Goal: Contribute content

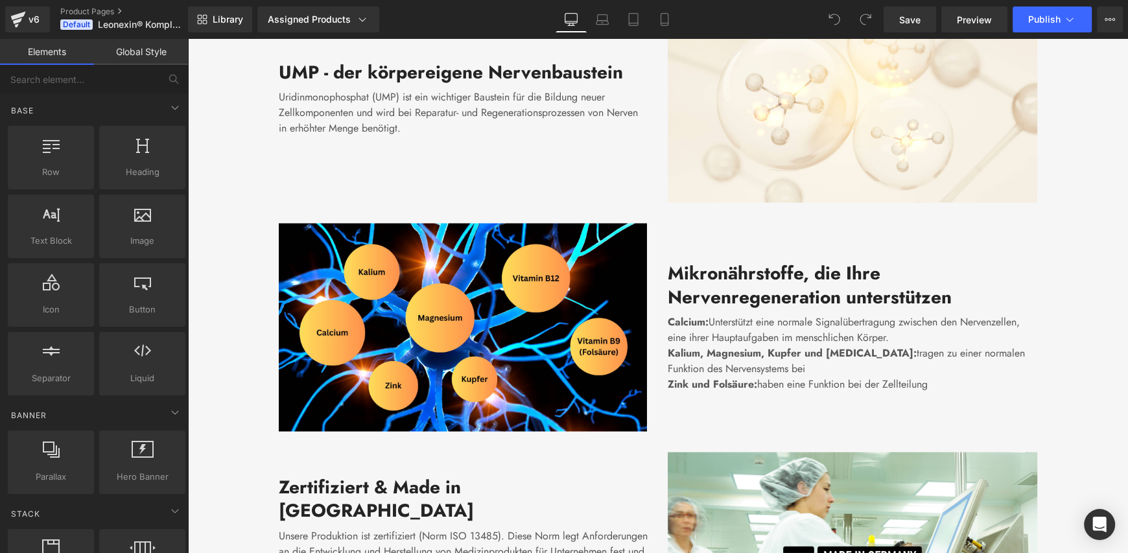
scroll to position [2139, 0]
click at [93, 10] on link "Product Pages" at bounding box center [134, 11] width 149 height 10
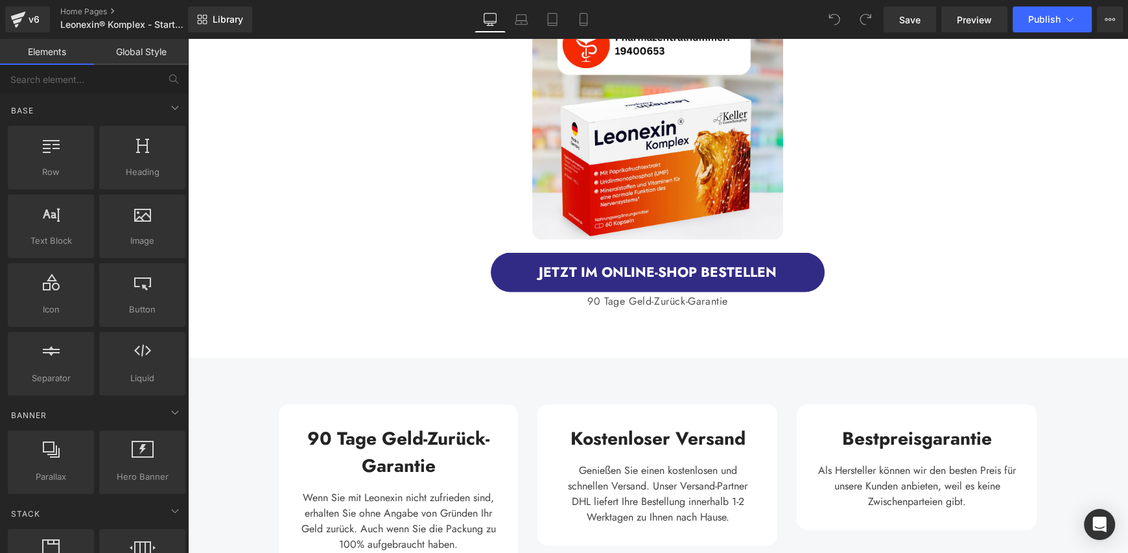
scroll to position [3047, 0]
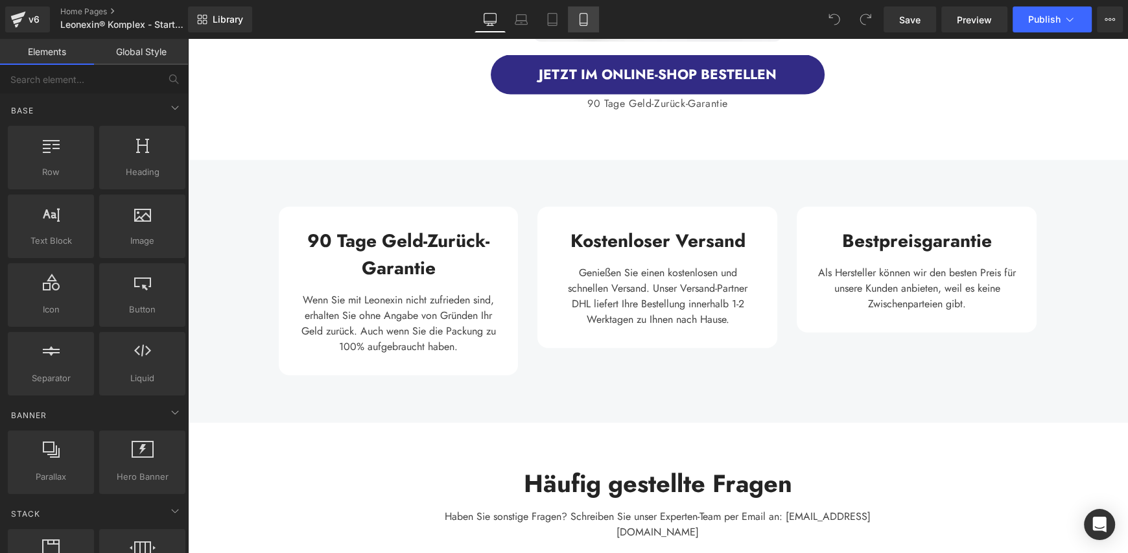
click at [585, 16] on icon at bounding box center [583, 19] width 13 height 13
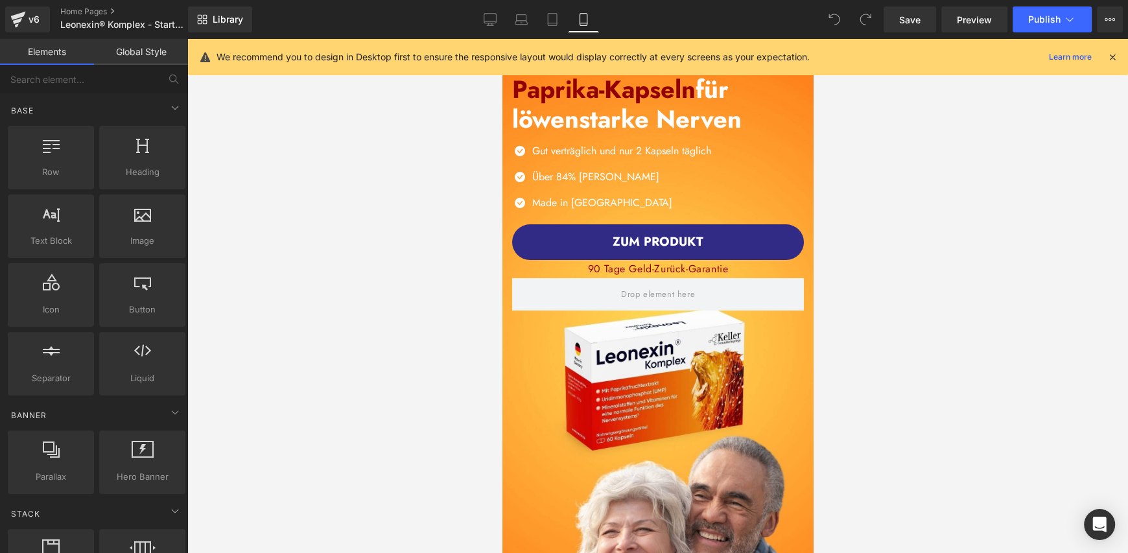
scroll to position [0, 0]
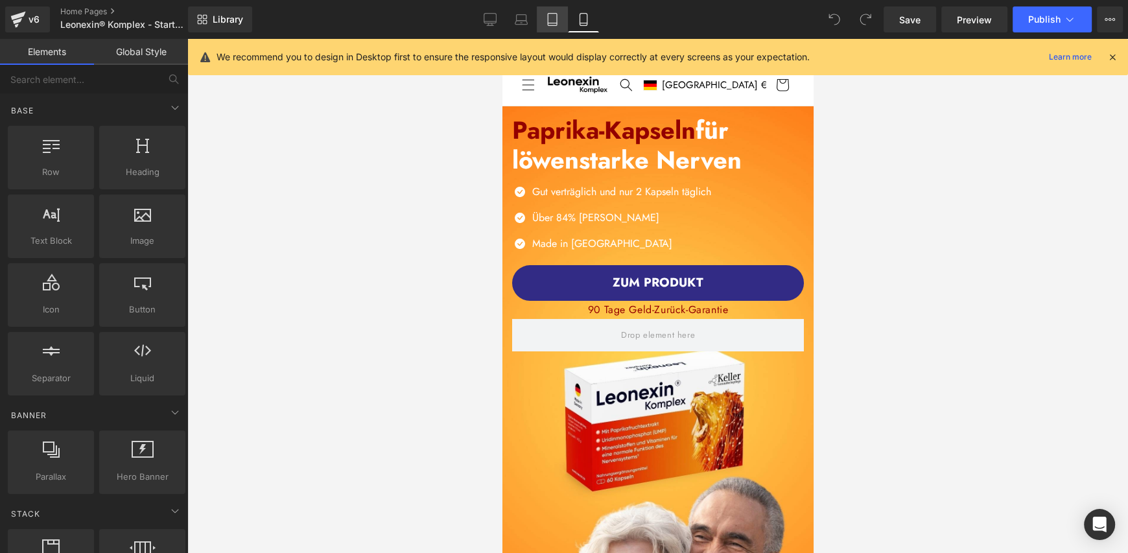
click at [550, 17] on icon at bounding box center [552, 19] width 13 height 13
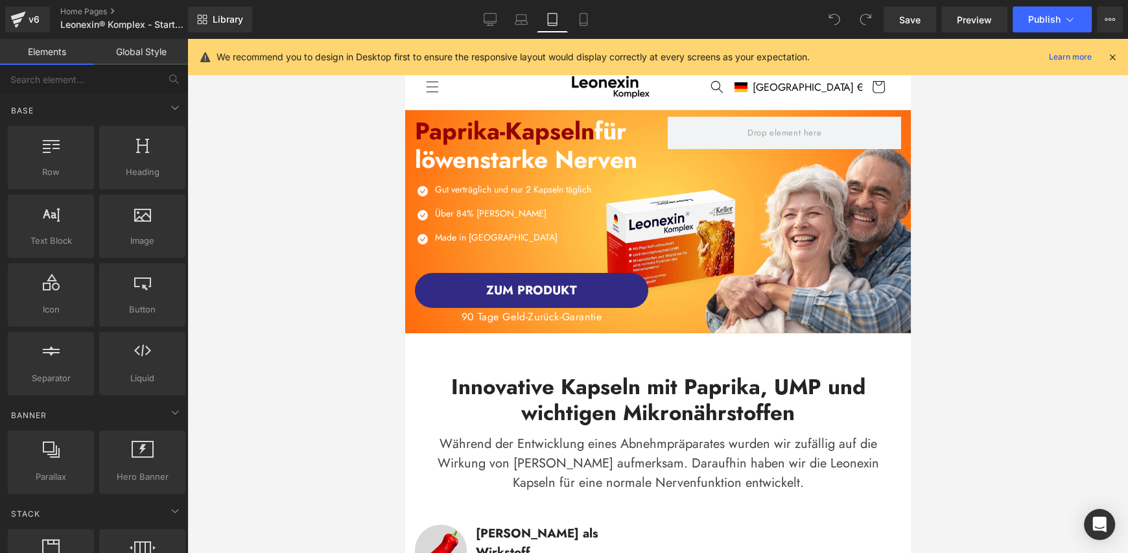
scroll to position [71, 0]
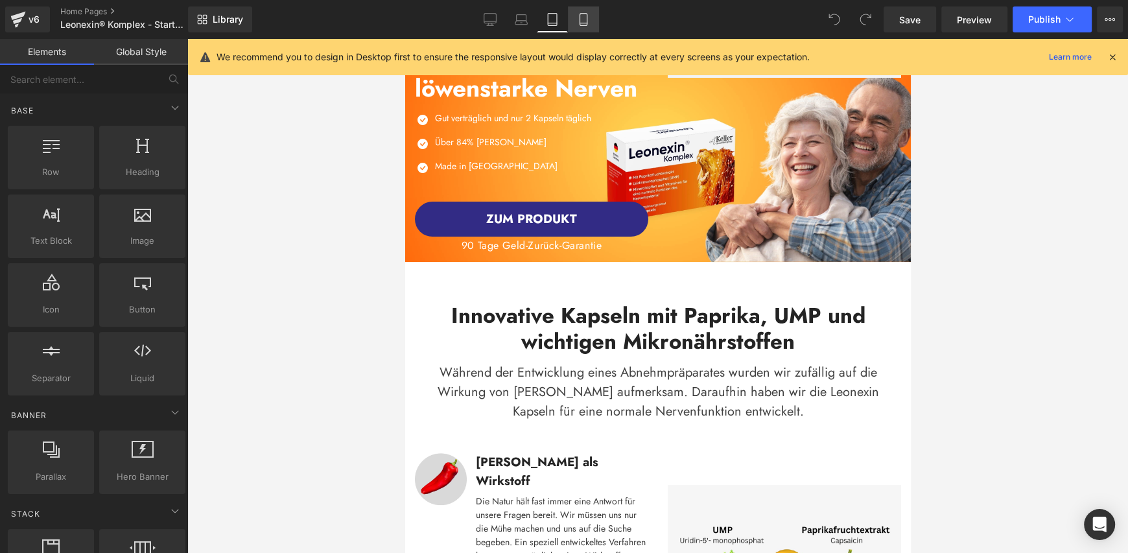
click at [582, 20] on icon at bounding box center [583, 19] width 13 height 13
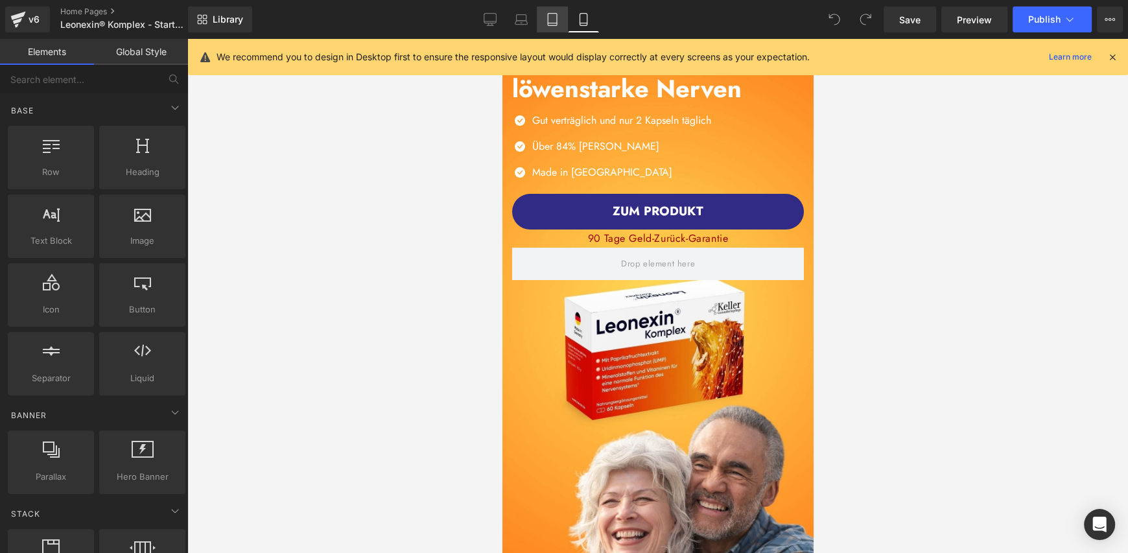
scroll to position [699, 0]
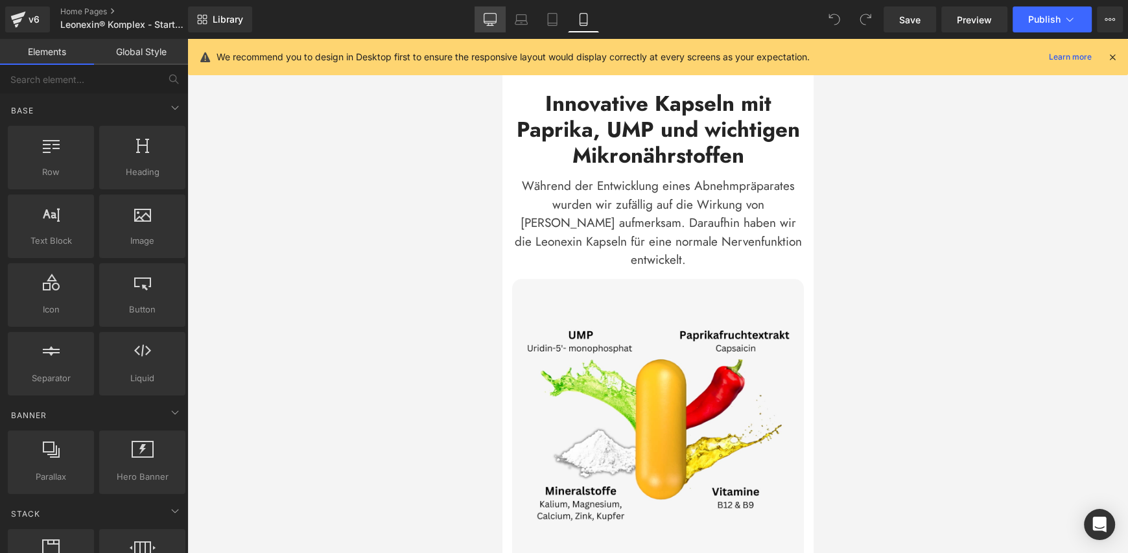
click at [491, 18] on icon at bounding box center [490, 19] width 13 height 13
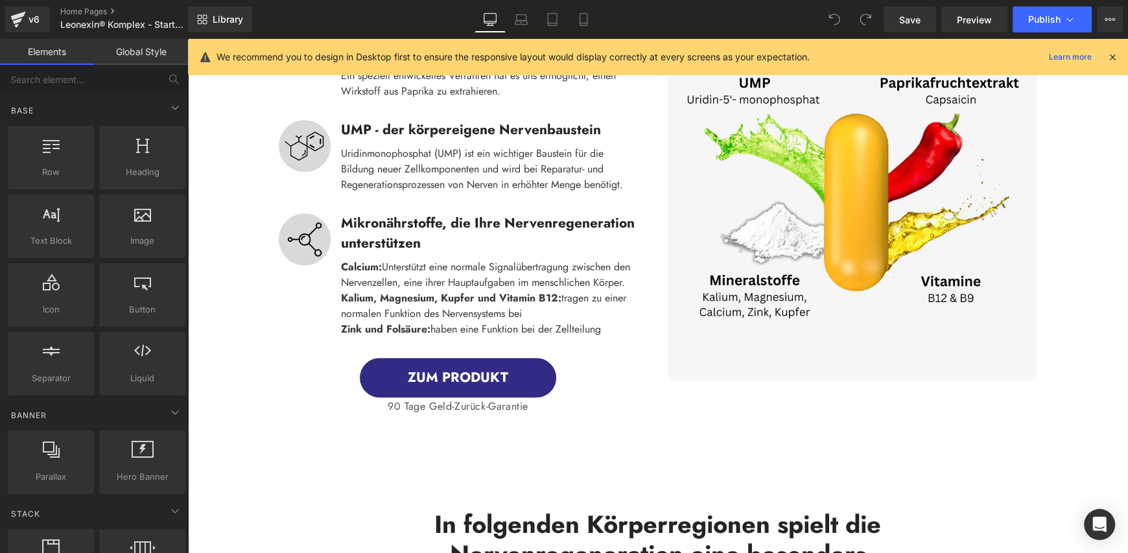
scroll to position [1154, 0]
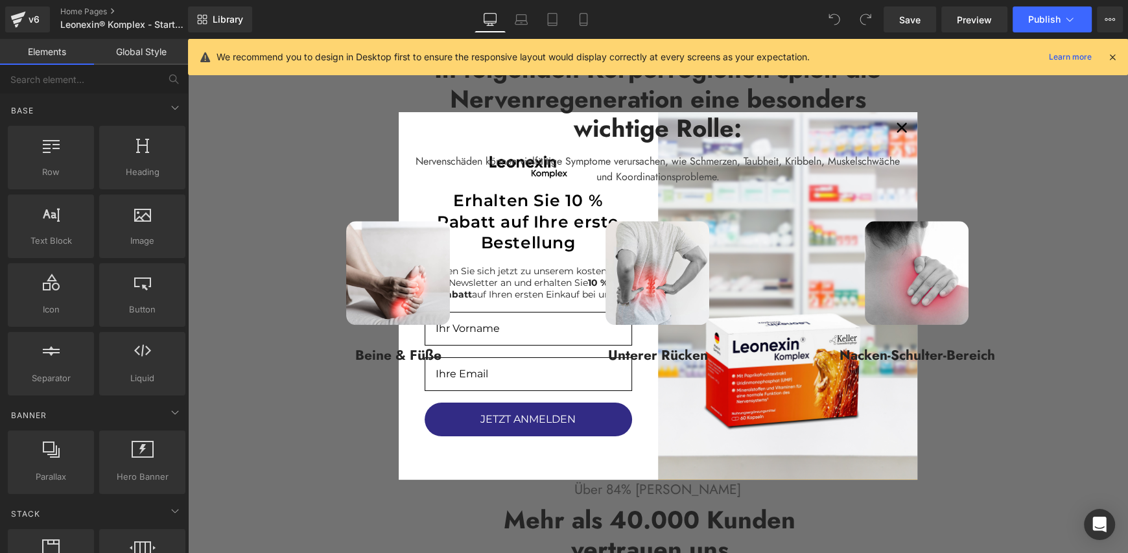
click at [134, 50] on link "Global Style" at bounding box center [141, 52] width 94 height 26
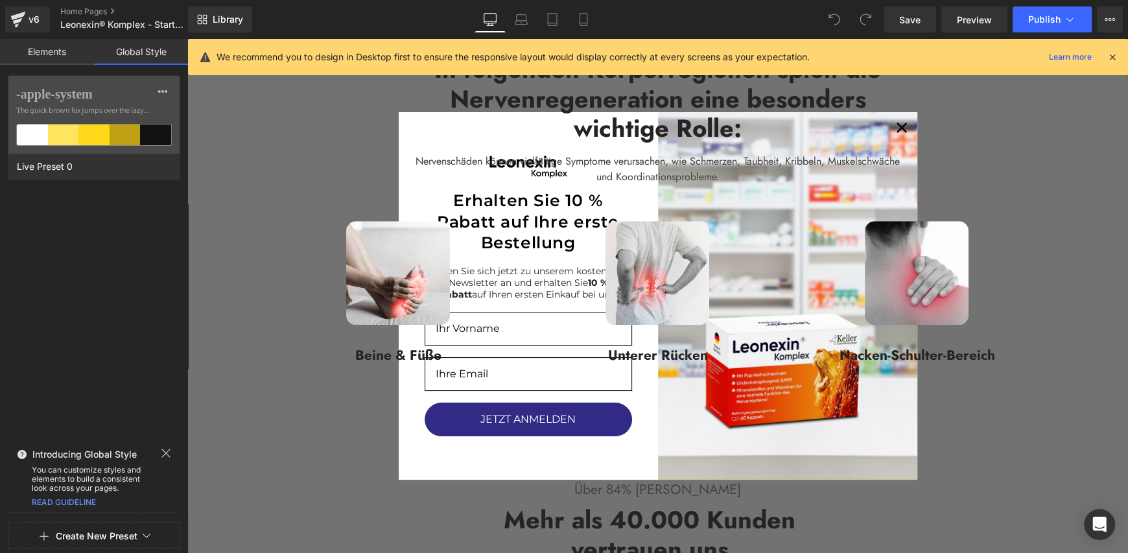
click at [40, 54] on link "Elements" at bounding box center [47, 52] width 94 height 26
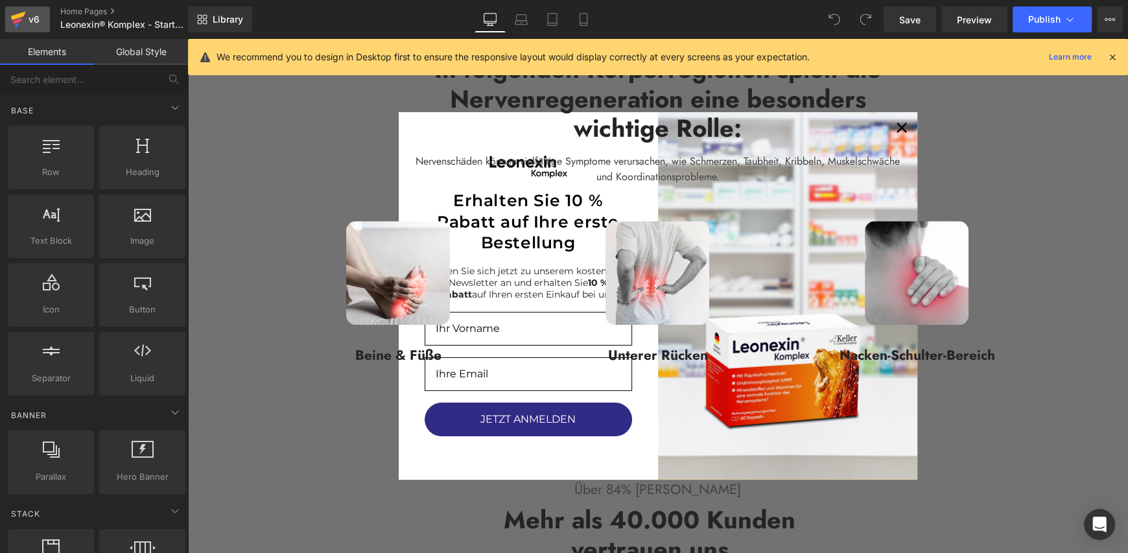
click at [29, 24] on div "v6" at bounding box center [34, 19] width 16 height 17
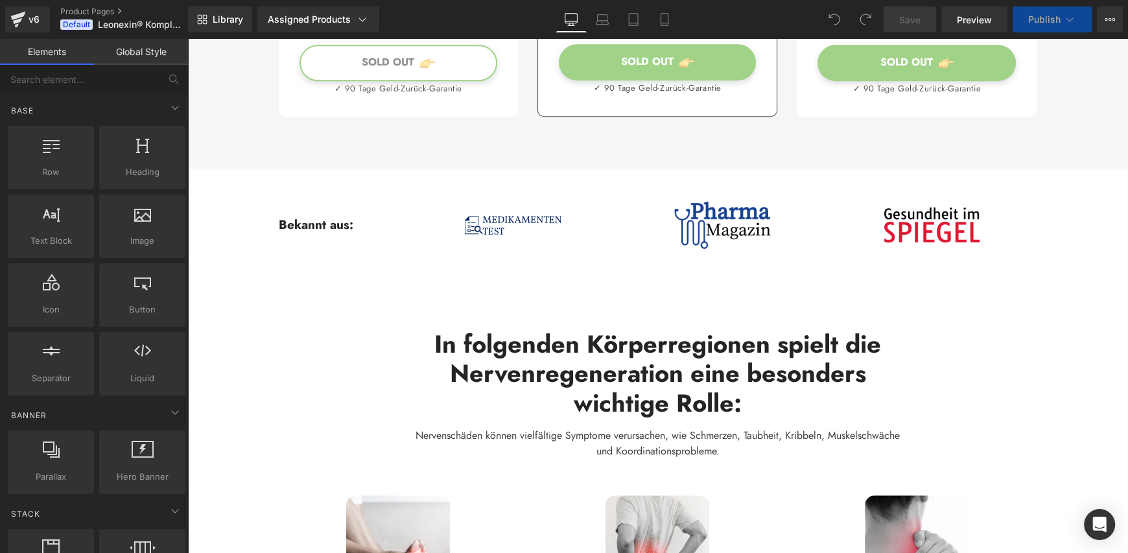
scroll to position [972, 0]
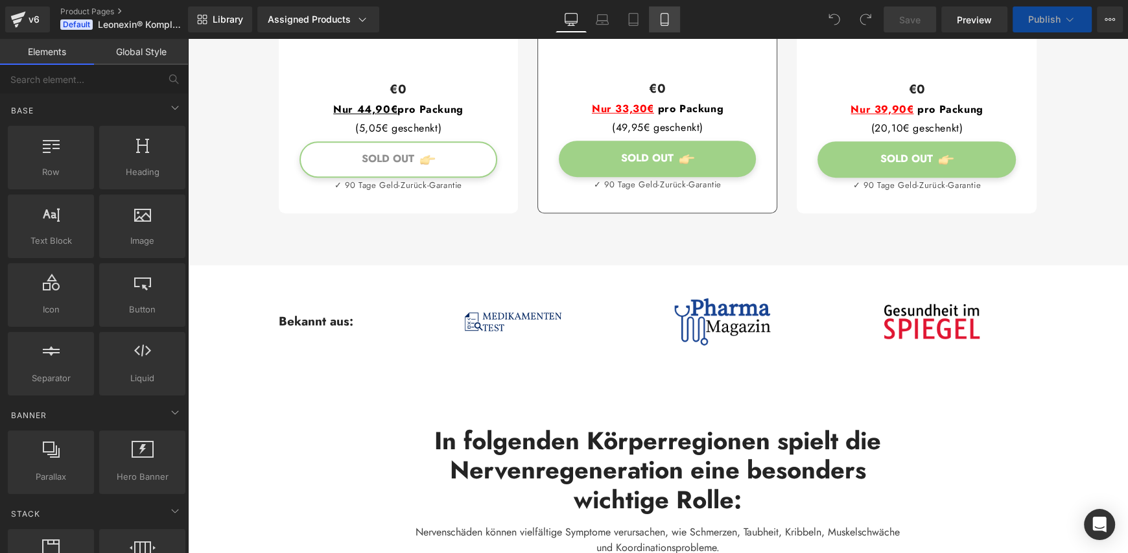
click at [672, 23] on link "Mobile" at bounding box center [664, 19] width 31 height 26
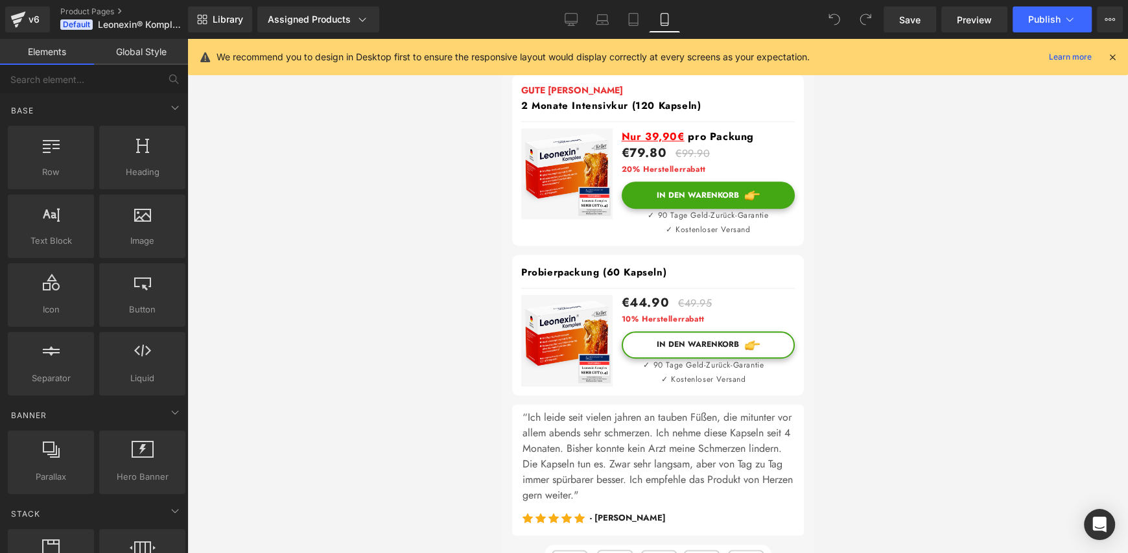
scroll to position [907, 0]
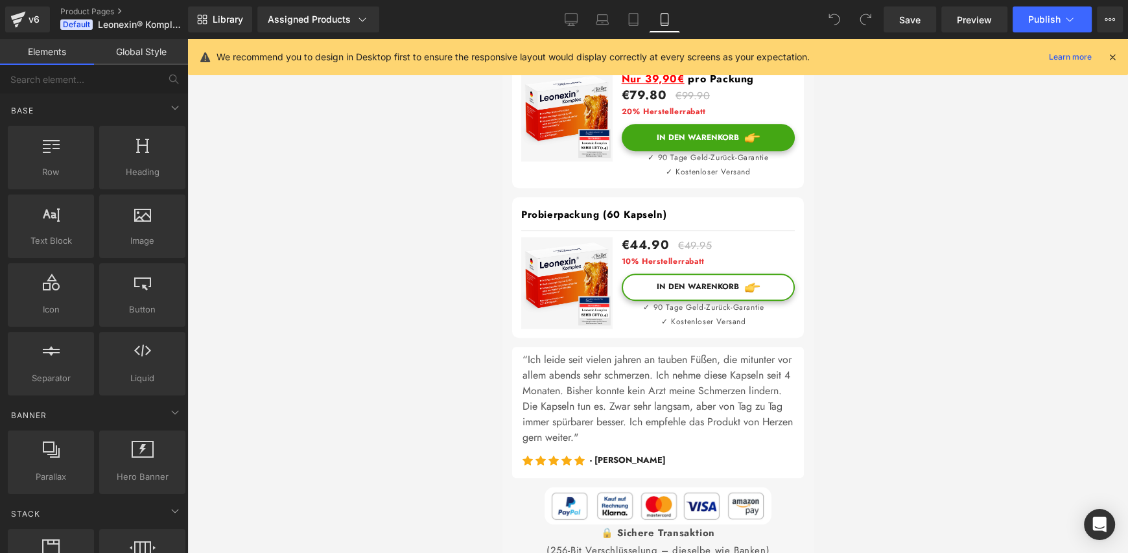
click at [678, 281] on div "In den Warenkorb (P) Cart Button" at bounding box center [707, 287] width 173 height 27
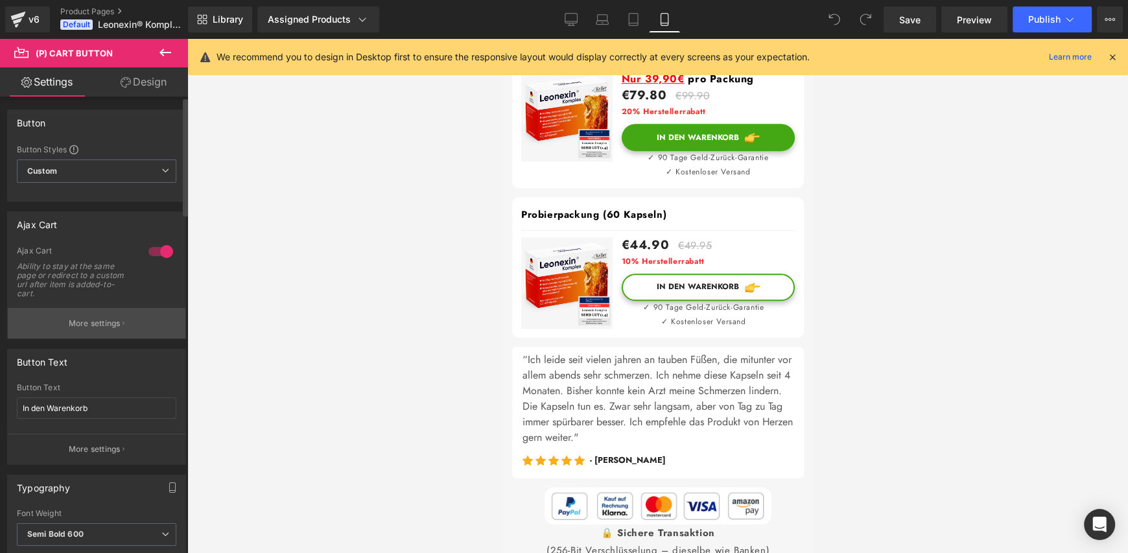
click at [88, 318] on p "More settings" at bounding box center [95, 324] width 52 height 12
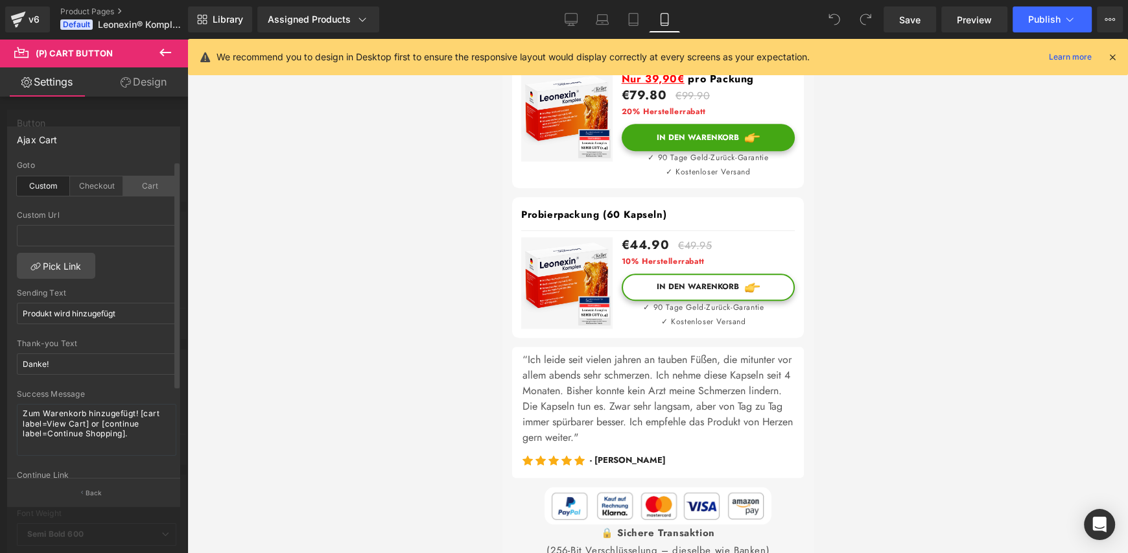
click at [141, 186] on div "Cart" at bounding box center [149, 185] width 53 height 19
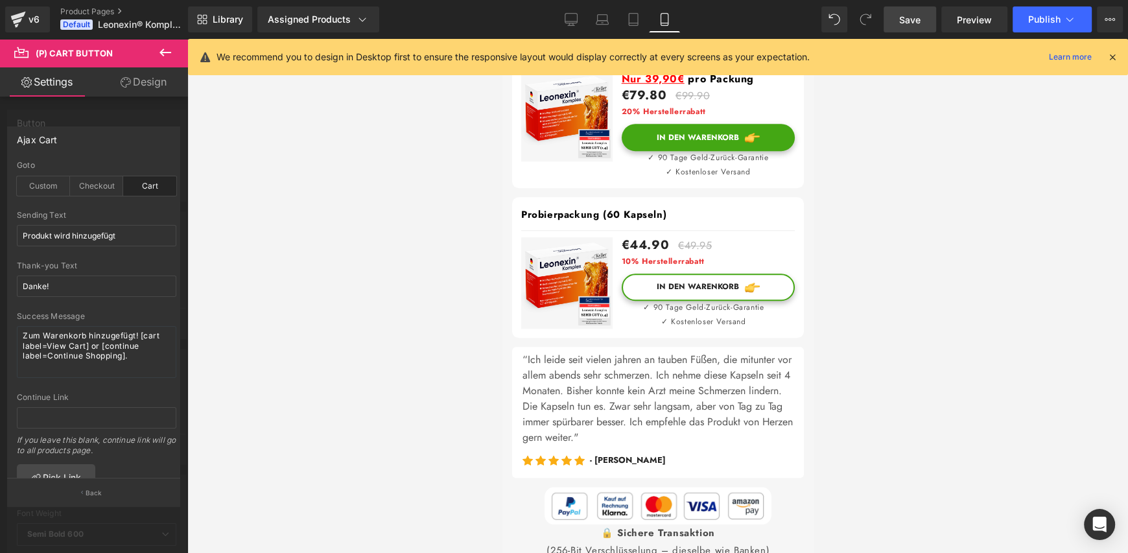
click at [907, 23] on span "Save" at bounding box center [909, 20] width 21 height 14
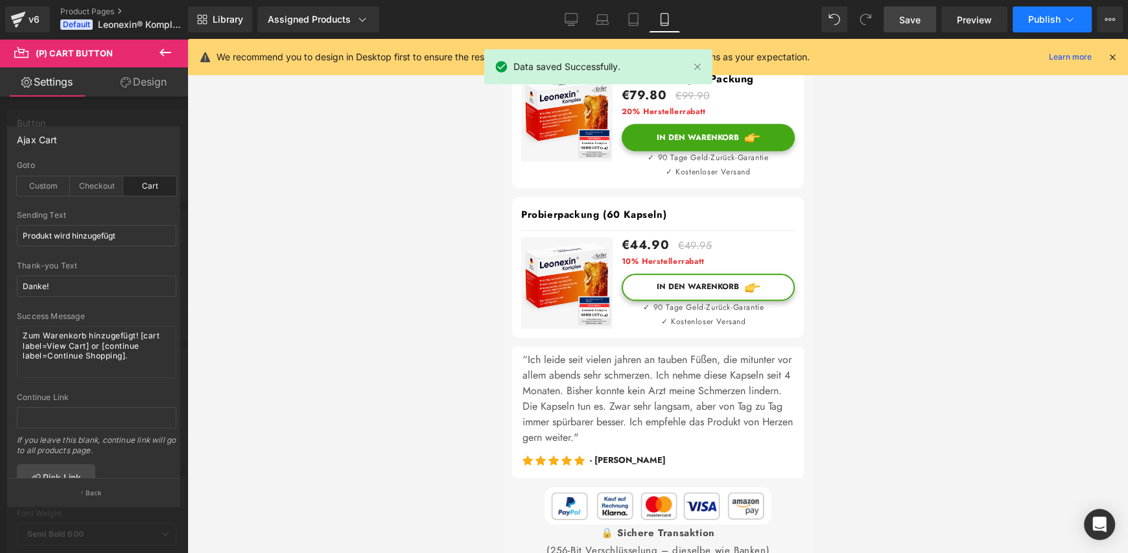
click at [1042, 18] on span "Publish" at bounding box center [1044, 19] width 32 height 10
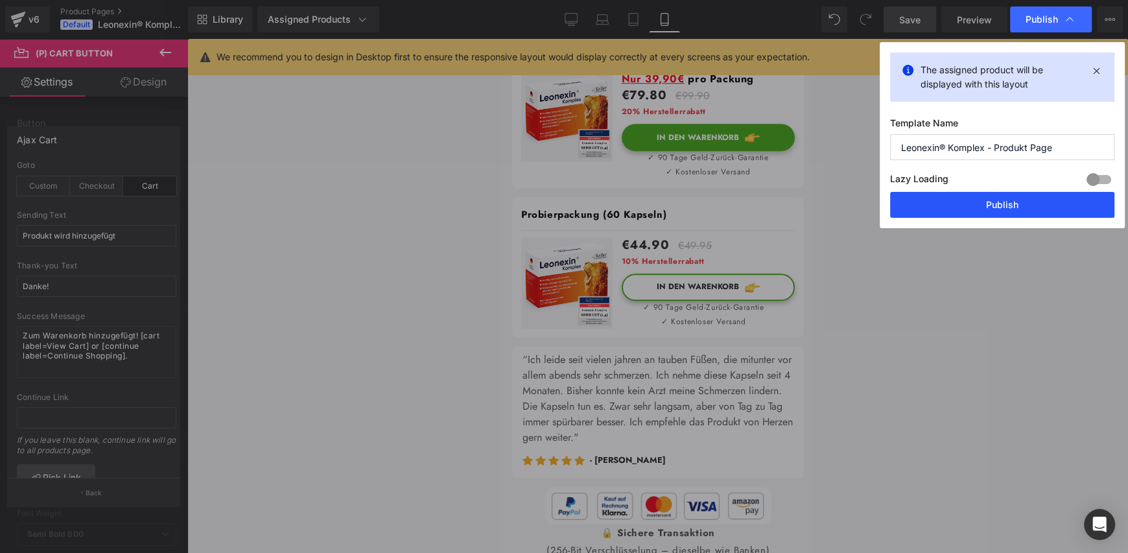
click at [1003, 202] on button "Publish" at bounding box center [1002, 205] width 224 height 26
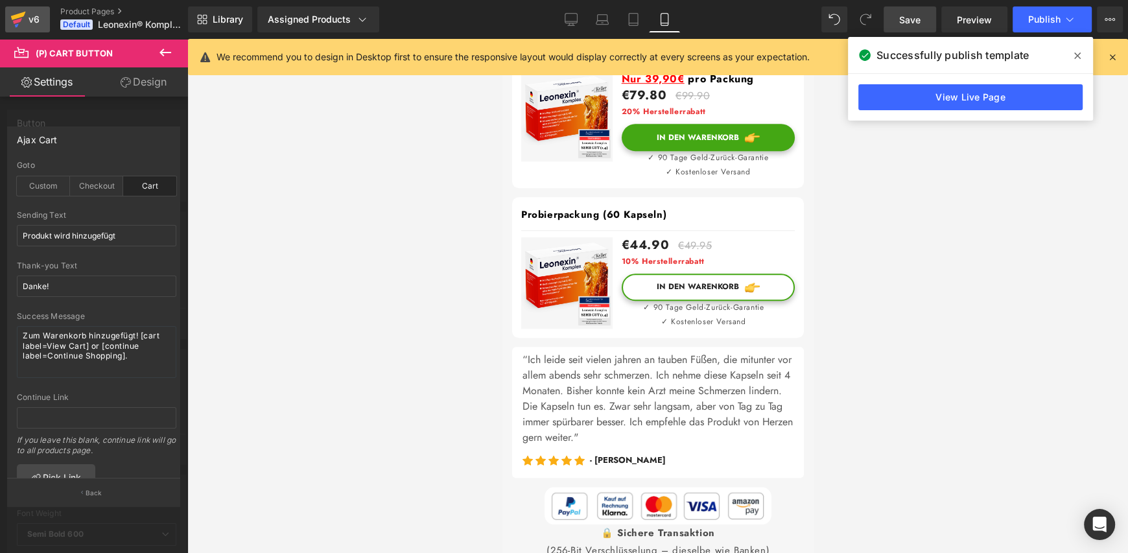
click at [13, 18] on icon at bounding box center [18, 16] width 15 height 8
